Goal: Task Accomplishment & Management: Use online tool/utility

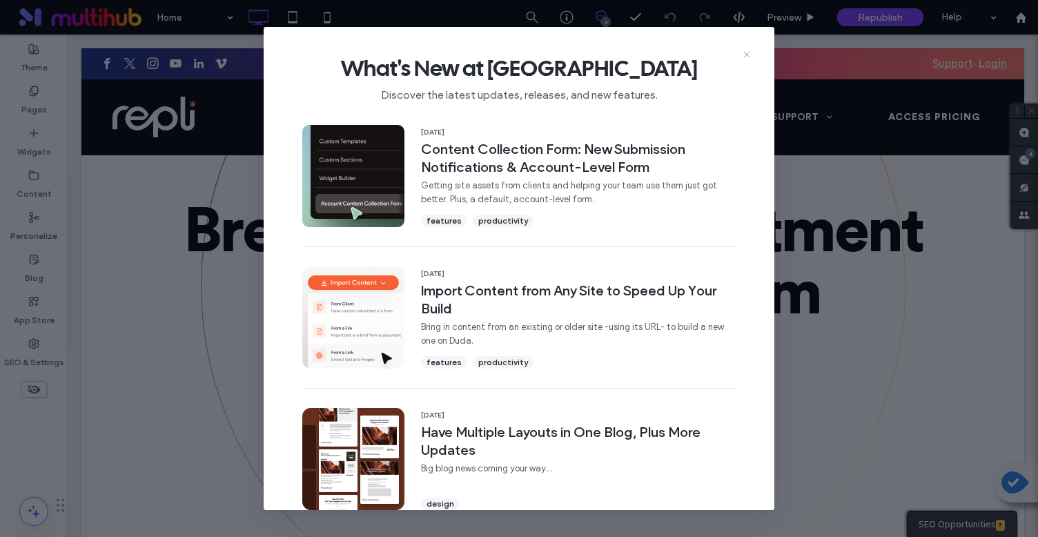
click at [744, 55] on icon at bounding box center [746, 54] width 11 height 11
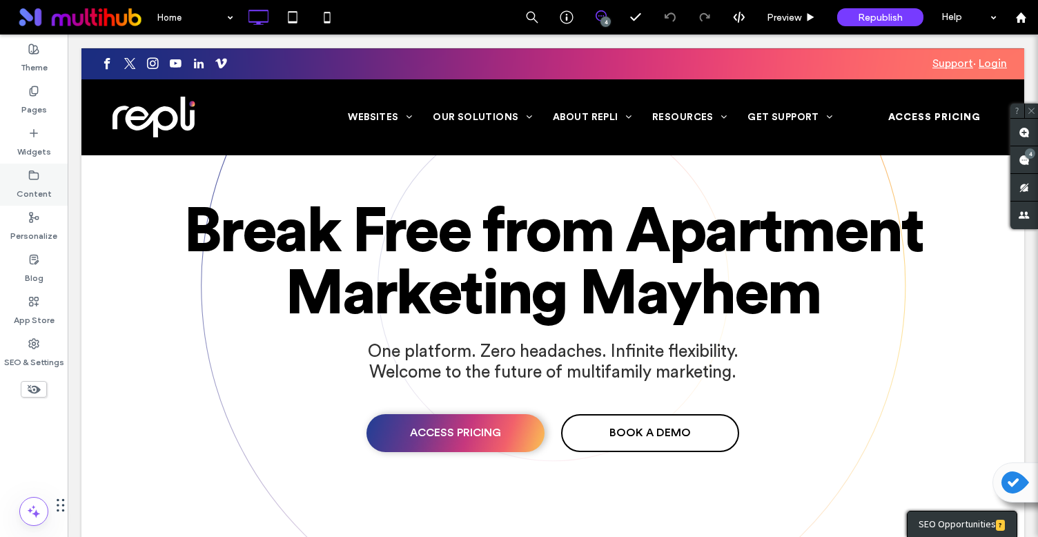
click at [39, 184] on label "Content" at bounding box center [34, 190] width 35 height 19
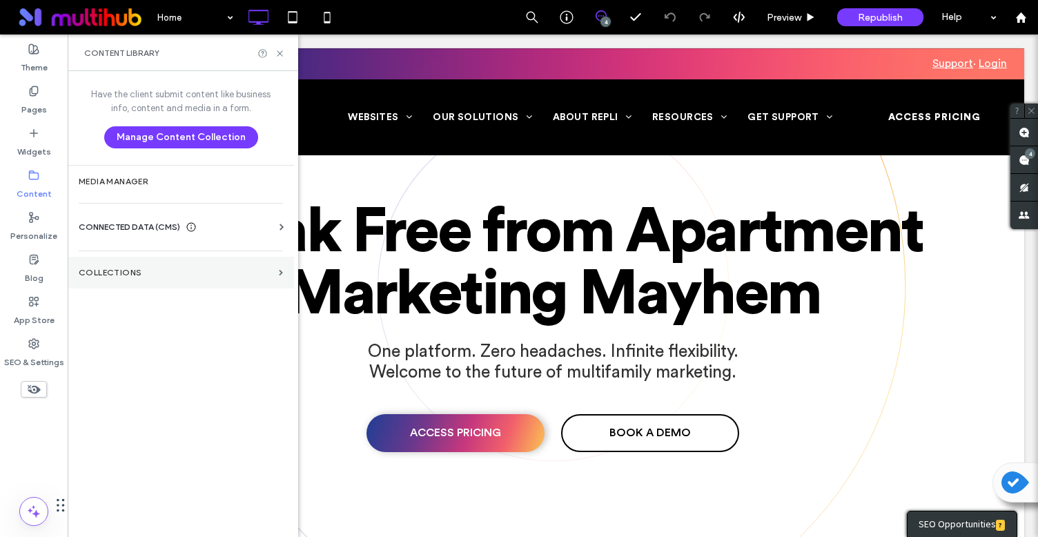
click at [143, 264] on section "Collections" at bounding box center [181, 273] width 226 height 32
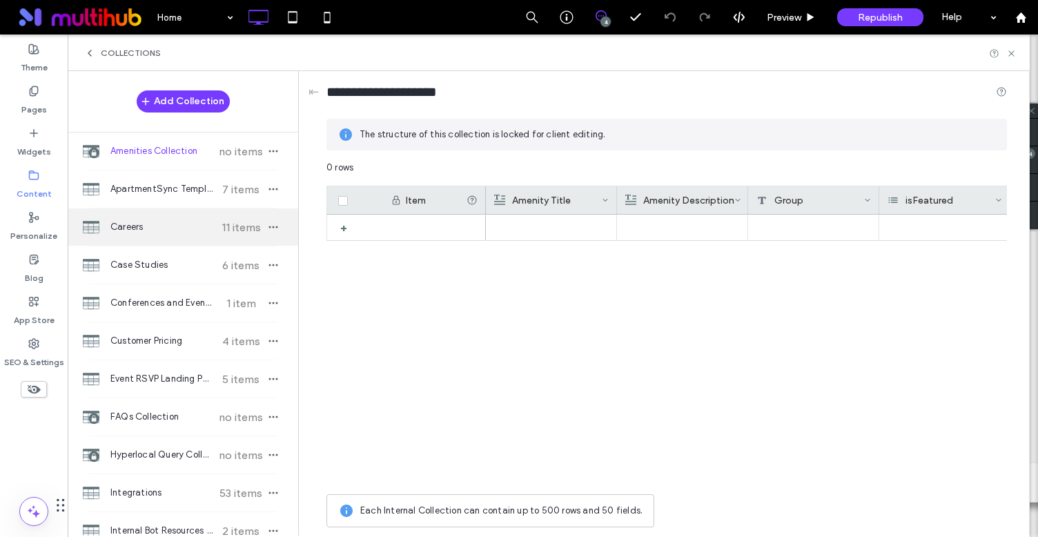
click at [139, 229] on span "Careers" at bounding box center [161, 227] width 103 height 14
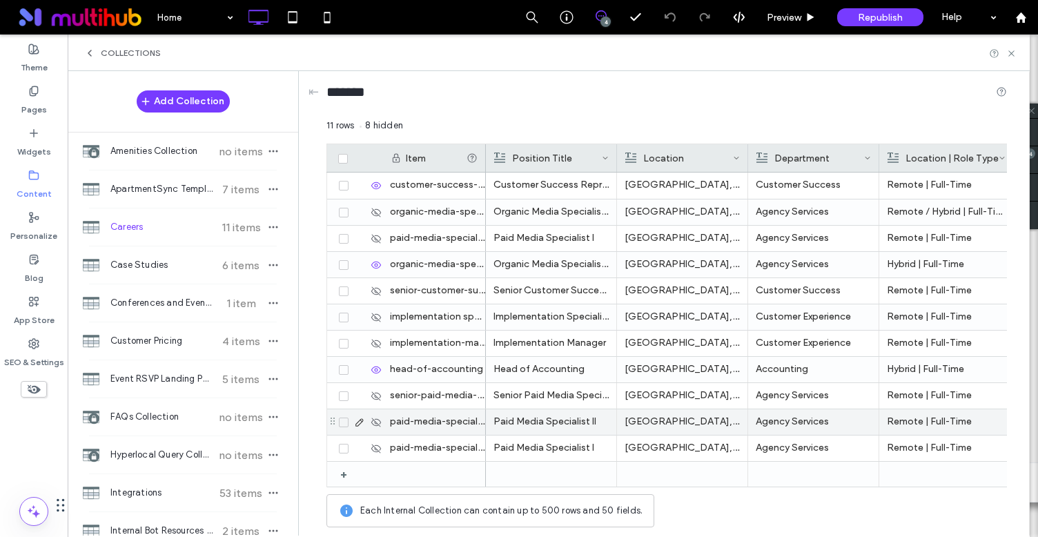
click at [378, 423] on icon at bounding box center [375, 422] width 11 height 11
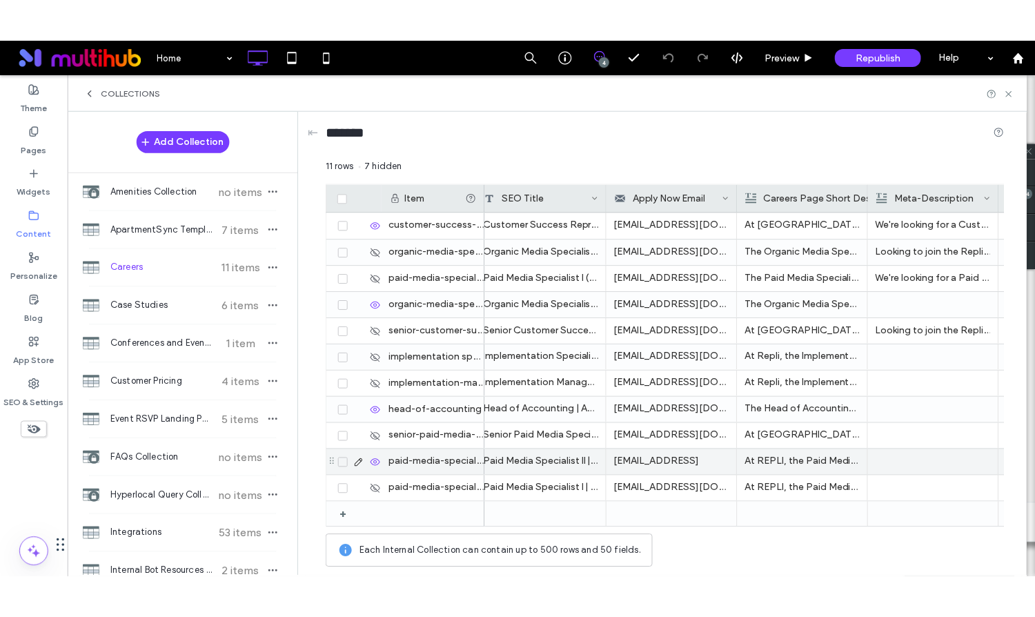
scroll to position [0, 2149]
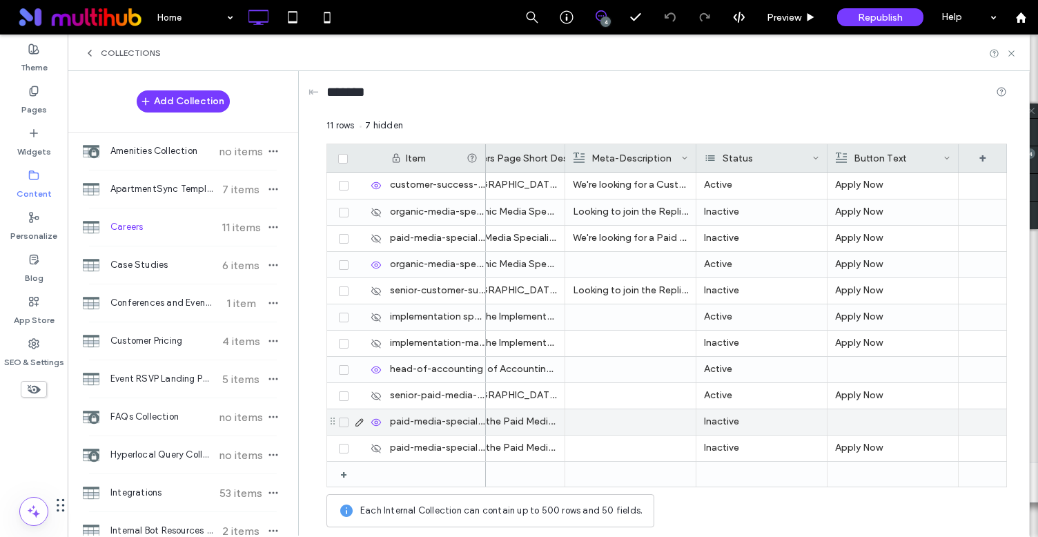
click at [718, 424] on div "Inactive" at bounding box center [761, 422] width 131 height 26
click at [721, 422] on div "Inactive" at bounding box center [761, 422] width 131 height 26
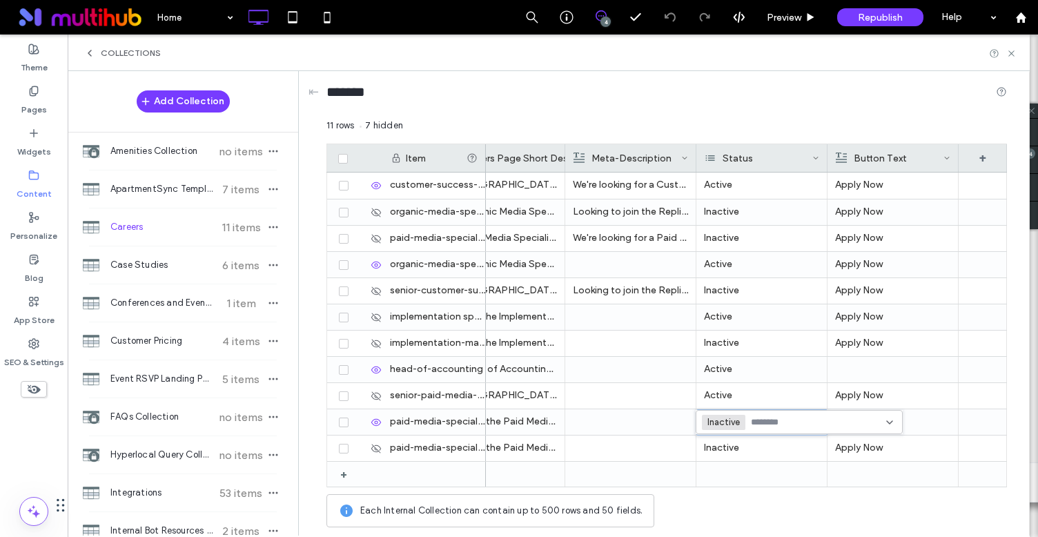
click at [738, 422] on span "Inactive" at bounding box center [724, 422] width 35 height 11
click at [718, 427] on input at bounding box center [749, 422] width 95 height 11
click at [724, 445] on span "Active" at bounding box center [735, 446] width 27 height 14
click at [702, 131] on div "11 rows 7 hidden" at bounding box center [666, 131] width 680 height 25
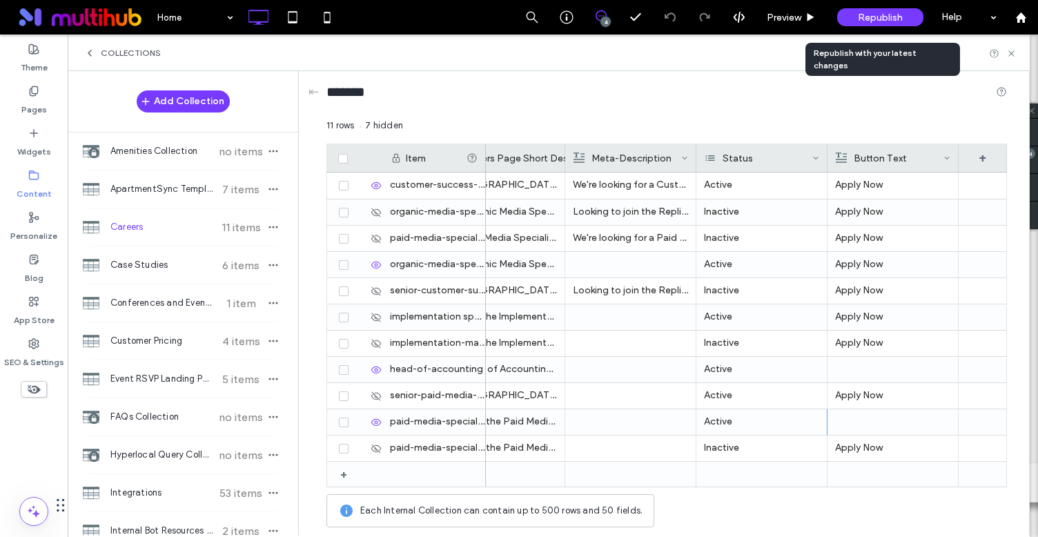
click at [849, 14] on div "Republish" at bounding box center [880, 17] width 86 height 18
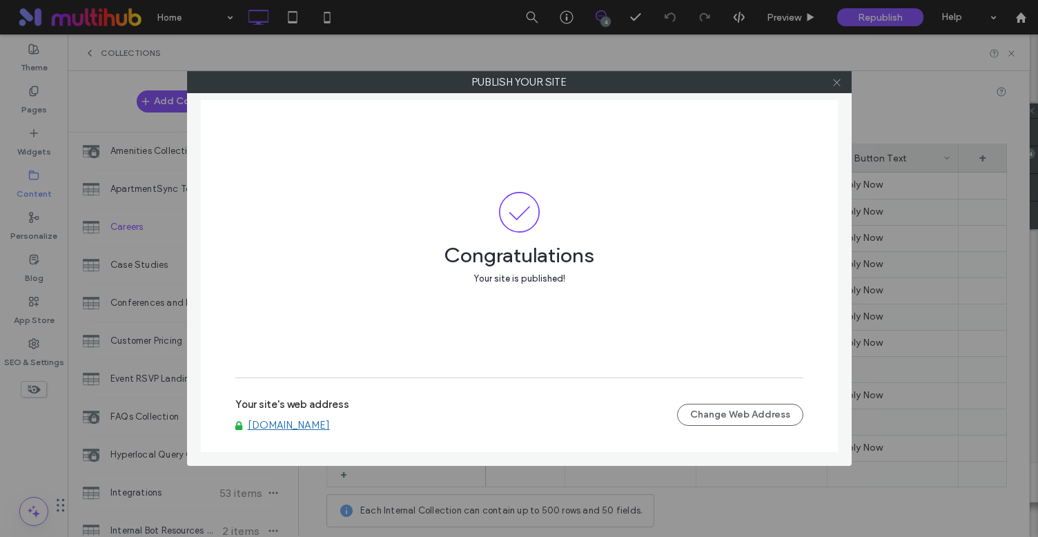
click at [835, 83] on icon at bounding box center [836, 82] width 10 height 10
